Goal: Find specific page/section: Find specific page/section

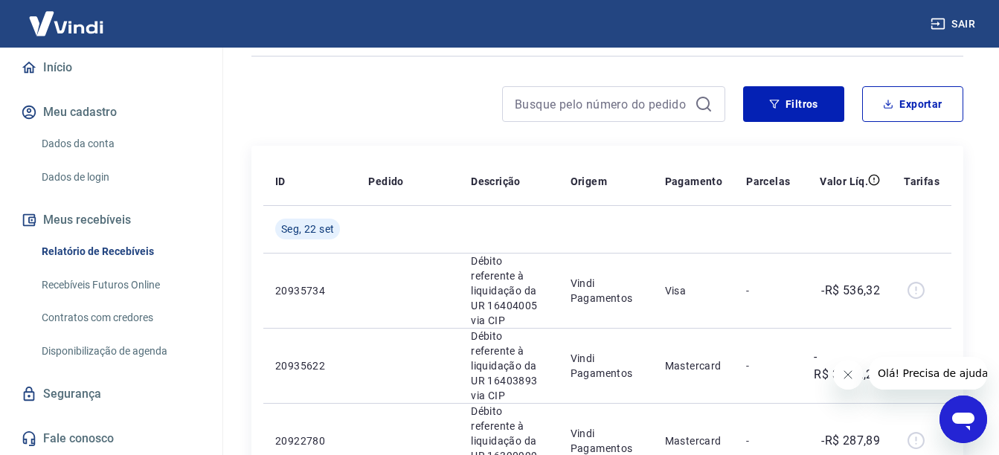
scroll to position [223, 0]
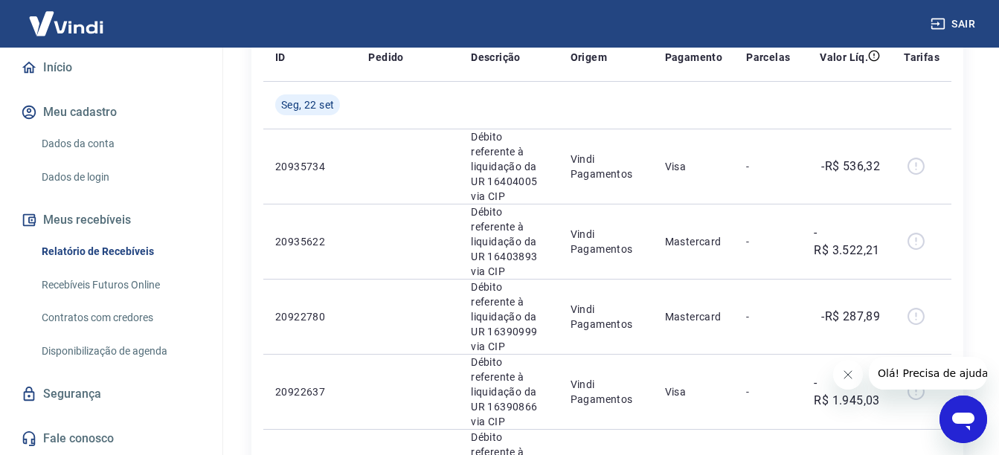
click at [938, 20] on icon "button" at bounding box center [937, 23] width 15 height 15
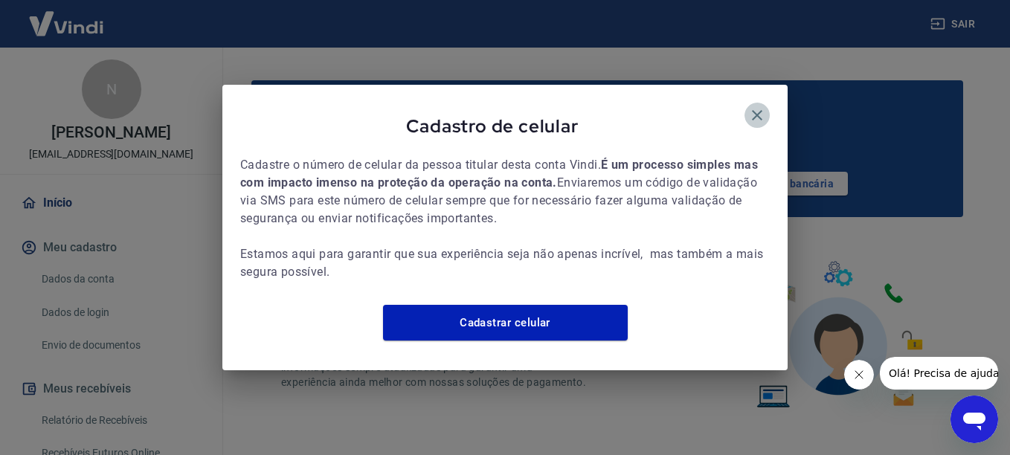
click at [756, 106] on icon "button" at bounding box center [757, 115] width 18 height 18
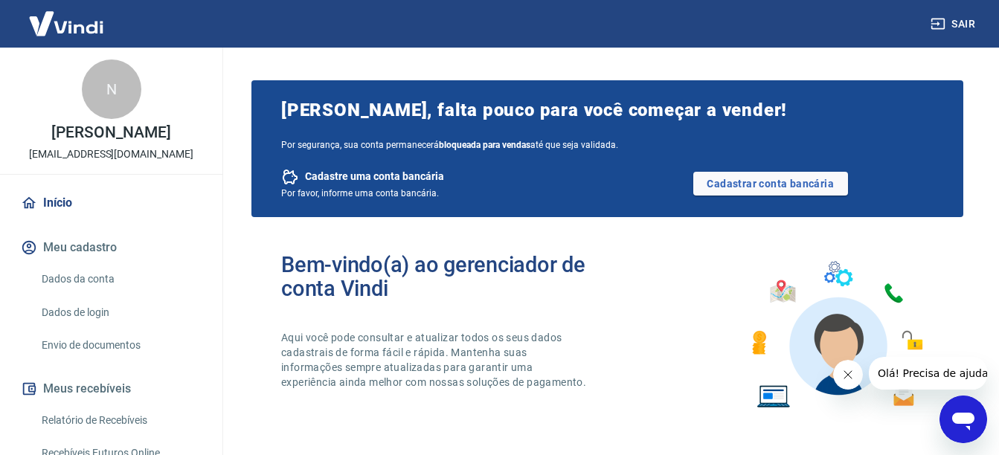
drag, startPoint x: 67, startPoint y: 420, endPoint x: 29, endPoint y: 454, distance: 51.1
click at [67, 420] on link "Relatório de Recebíveis" at bounding box center [120, 420] width 169 height 30
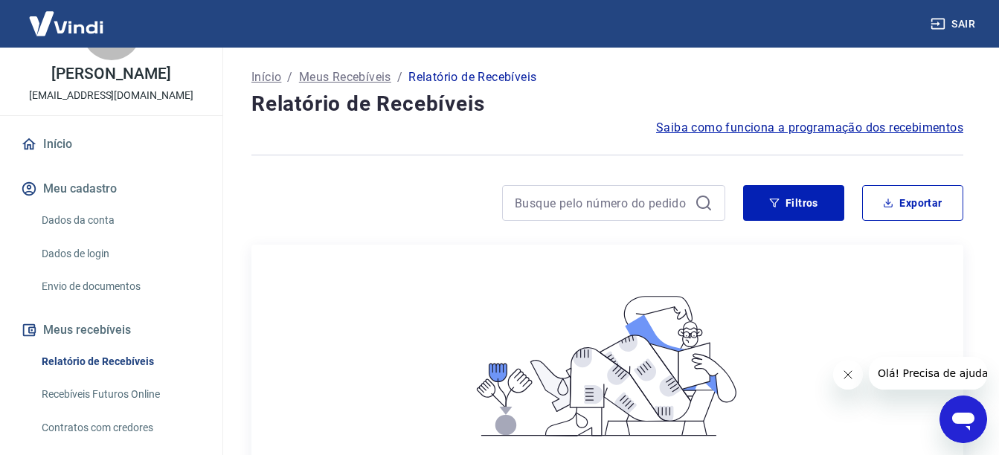
scroll to position [149, 0]
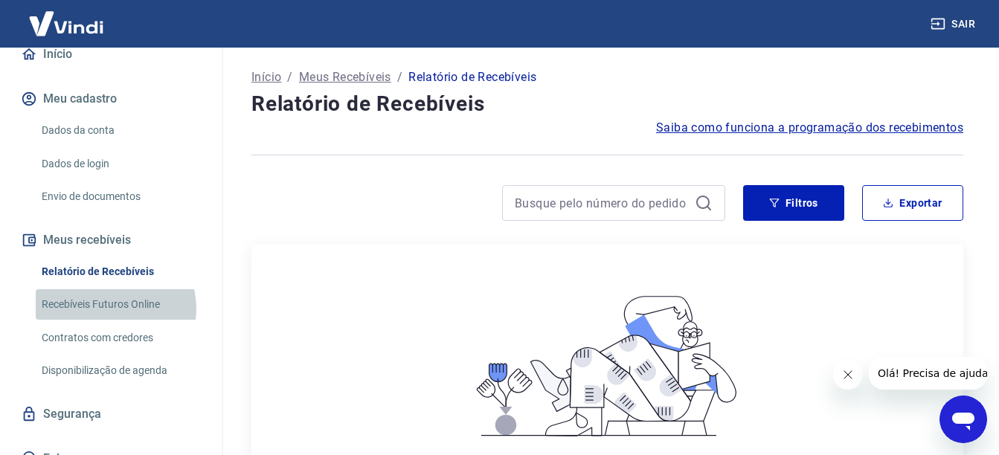
click at [112, 309] on link "Recebíveis Futuros Online" at bounding box center [120, 304] width 169 height 30
